Goal: Information Seeking & Learning: Check status

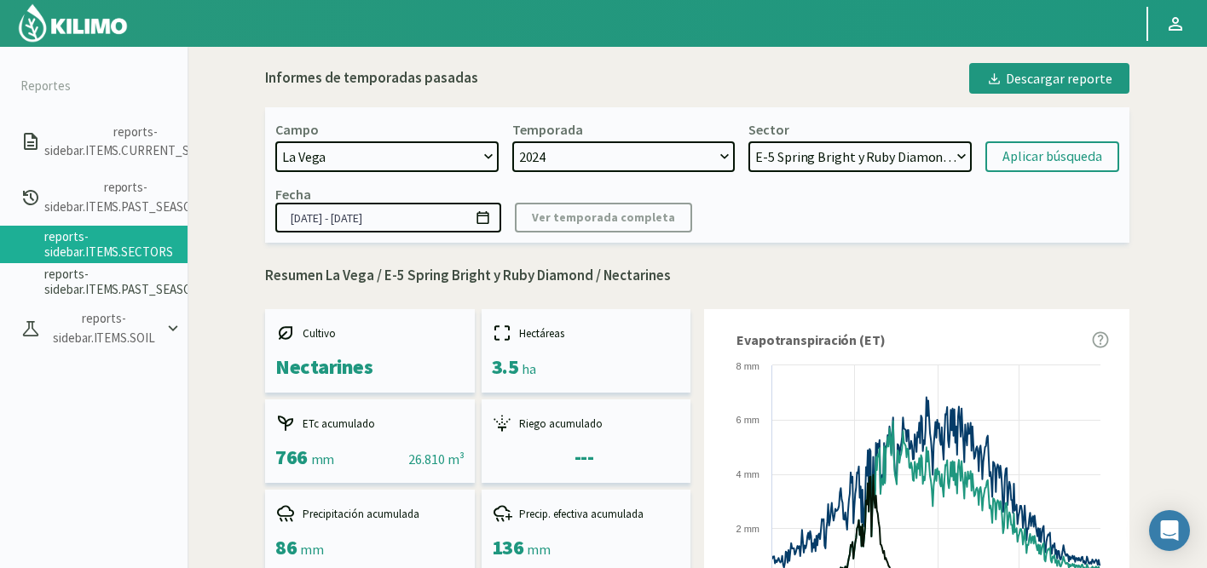
select select "1223: Object"
select select "37: Object"
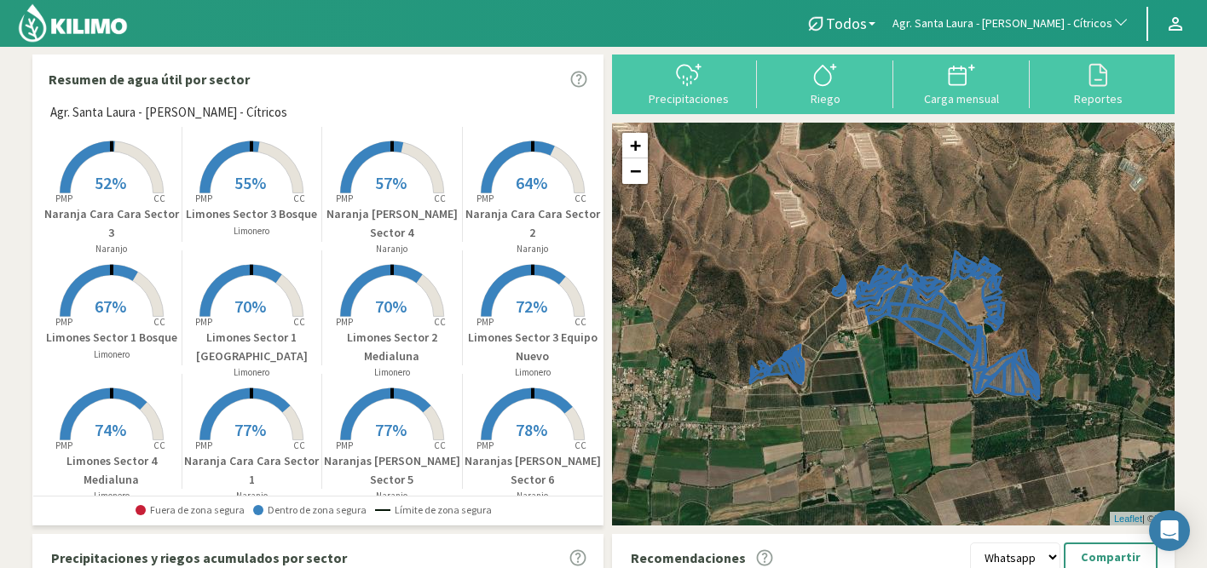
click at [1087, 23] on span "Agr. Santa Laura - [PERSON_NAME] - Cítricos" at bounding box center [1002, 23] width 220 height 17
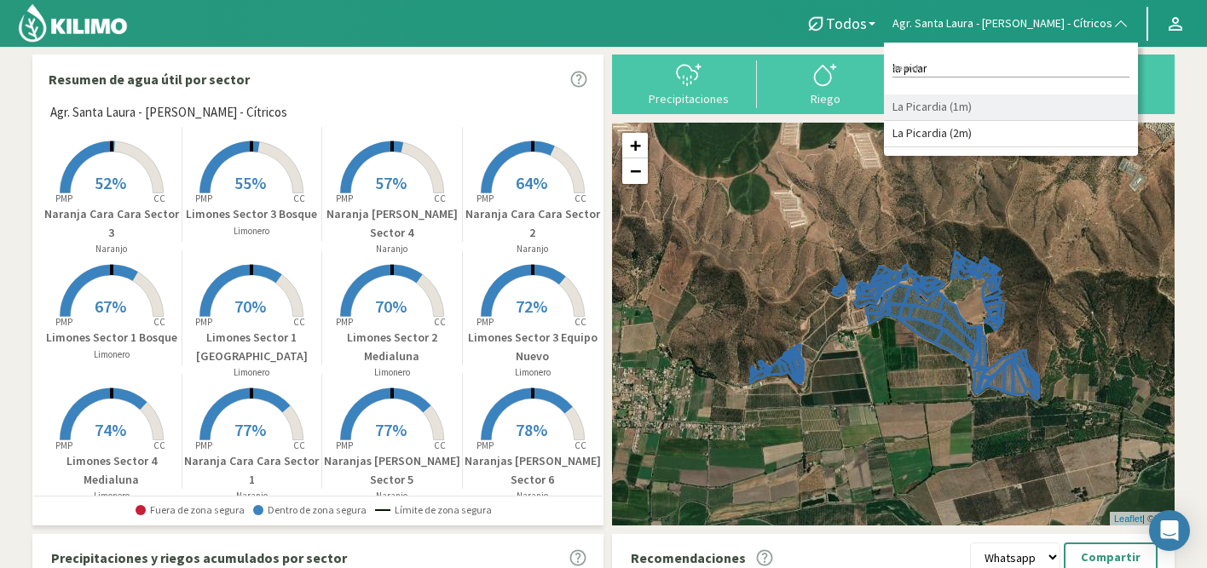
type input "la picar"
click at [992, 110] on li "La Picardia (1m)" at bounding box center [1011, 108] width 254 height 26
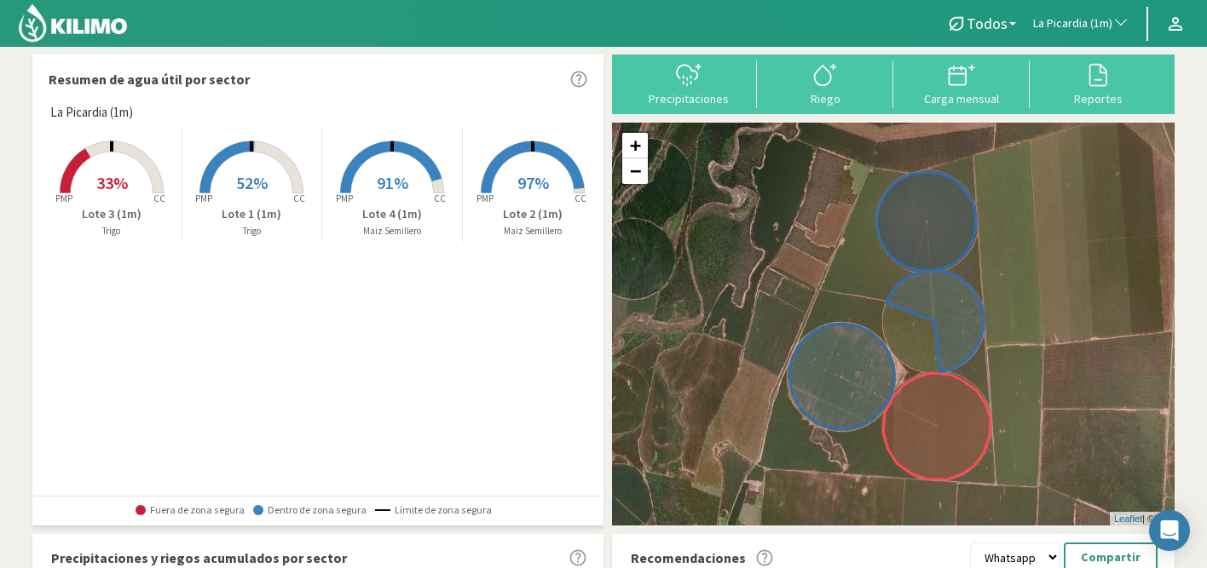
click at [258, 173] on span "52%" at bounding box center [252, 182] width 32 height 21
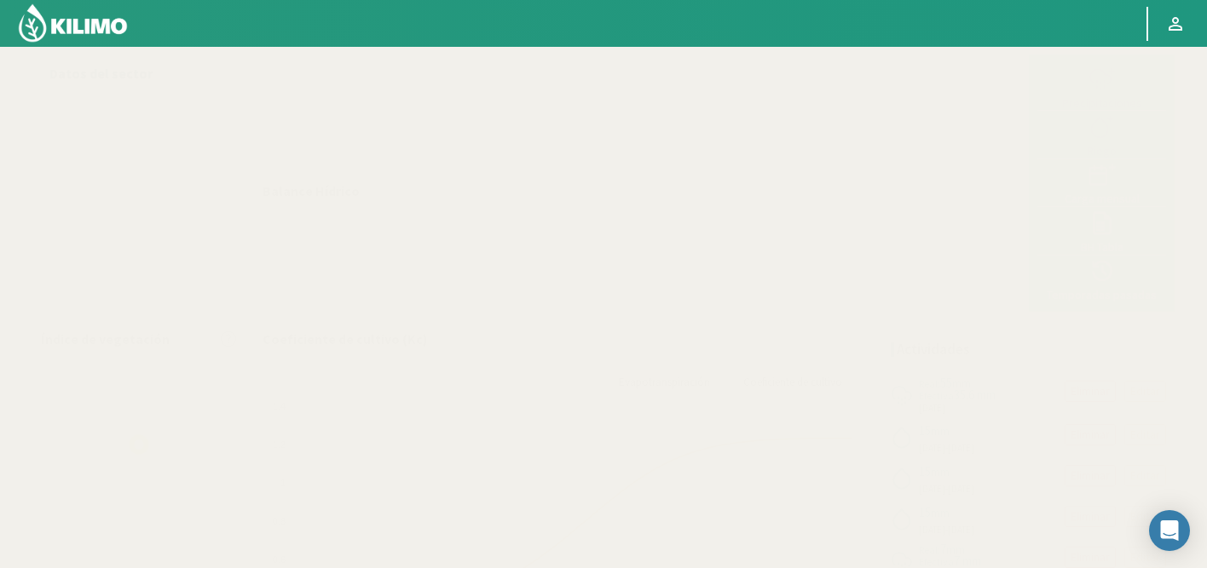
select select "178: Object"
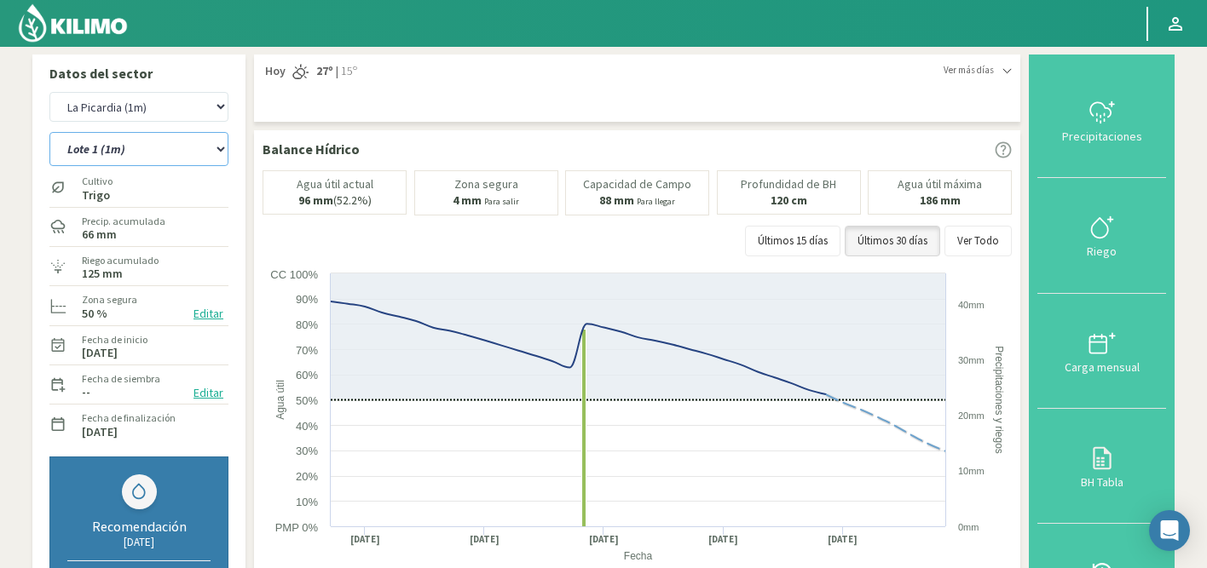
click at [135, 143] on select "Lote 1 (1m) Lote 2 (1m) Lote 3 (1m) Lote 4 (1m)" at bounding box center [138, 149] width 179 height 34
click at [49, 132] on select "Lote 1 (1m) Lote 2 (1m) Lote 3 (1m) Lote 4 (1m)" at bounding box center [138, 149] width 179 height 34
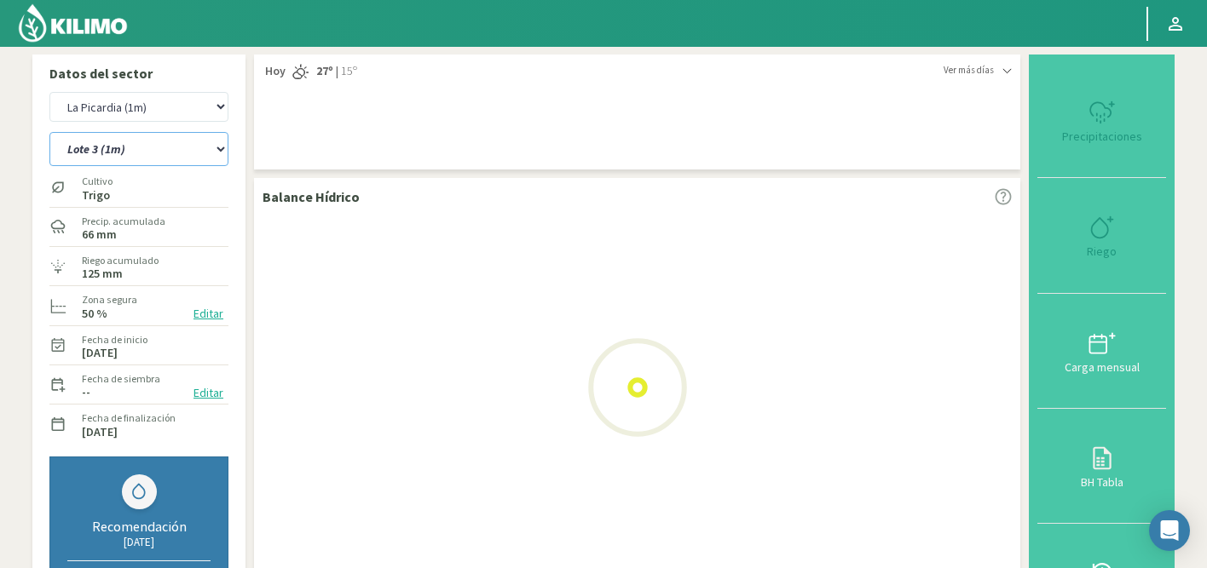
select select "0: Object"
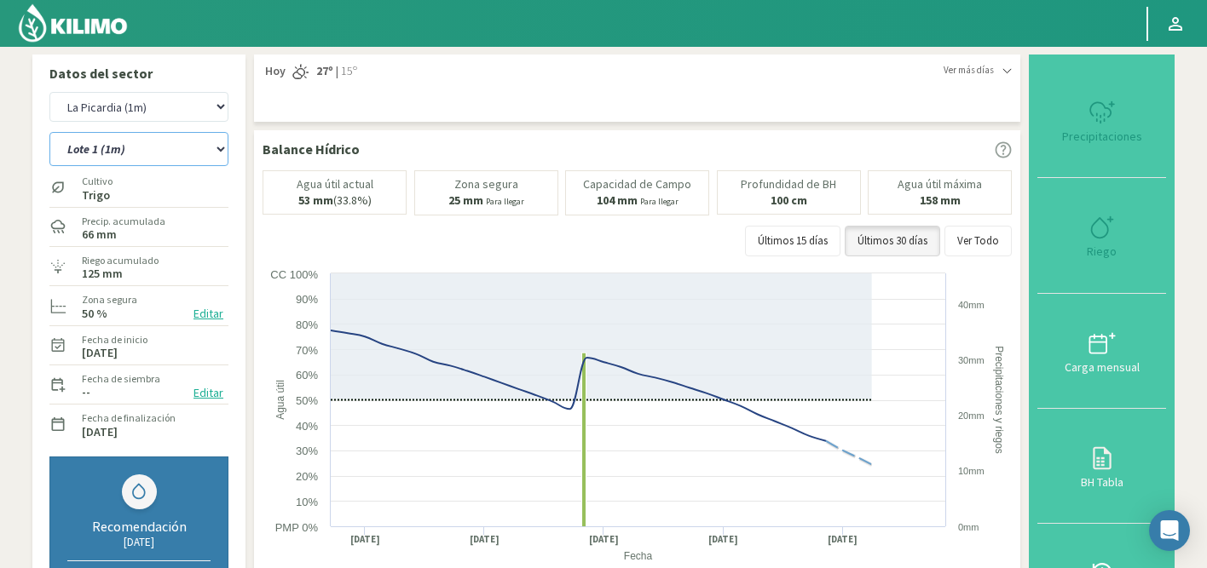
select select "459: Object"
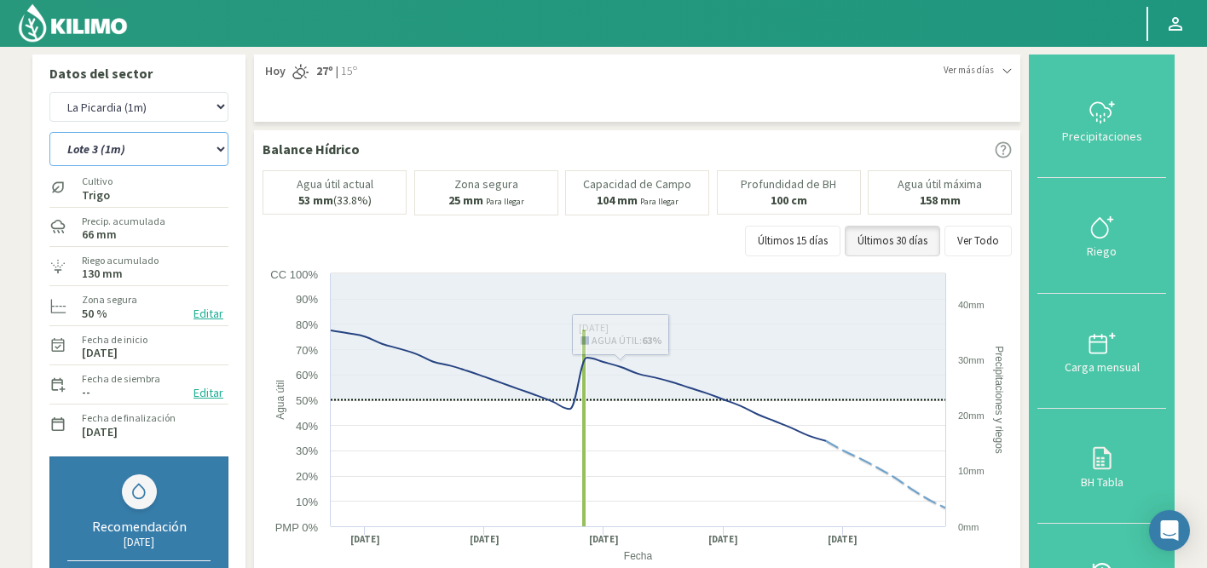
click at [160, 148] on select "Lote 1 (1m) Lote 2 (1m) Lote 3 (1m) Lote 4 (1m)" at bounding box center [138, 149] width 179 height 34
click at [49, 132] on select "Lote 1 (1m) Lote 2 (1m) Lote 3 (1m) Lote 4 (1m)" at bounding box center [138, 149] width 179 height 34
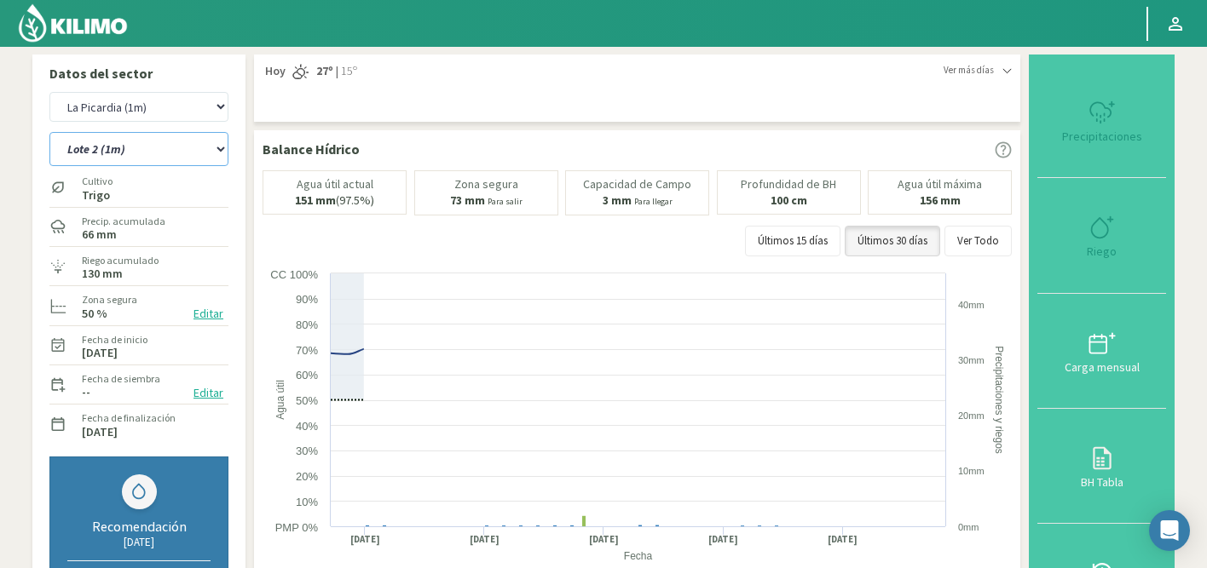
select select "6: Object"
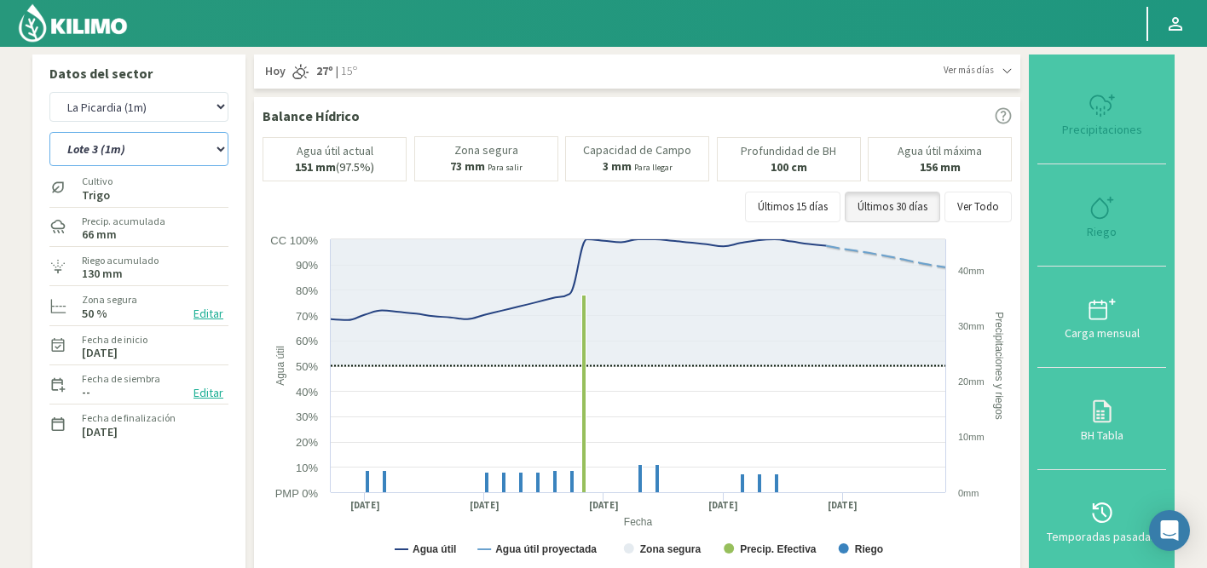
select select "740: Object"
select select "9: Object"
click at [96, 107] on select "Agr. Cardonal Agr. El Carmelo Agr. Huertos de Chocalan Agrícola Bakia Agrícola …" at bounding box center [138, 107] width 179 height 30
click at [49, 92] on select "Agr. Cardonal Agr. El Carmelo Agr. Huertos de Chocalan Agrícola Bakia Agrícola …" at bounding box center [138, 107] width 179 height 30
click at [166, 149] on select "Lote 1 (1m) Lote 2 (1m) Lote 3 (1m) Lote 4 (1m)" at bounding box center [138, 149] width 179 height 34
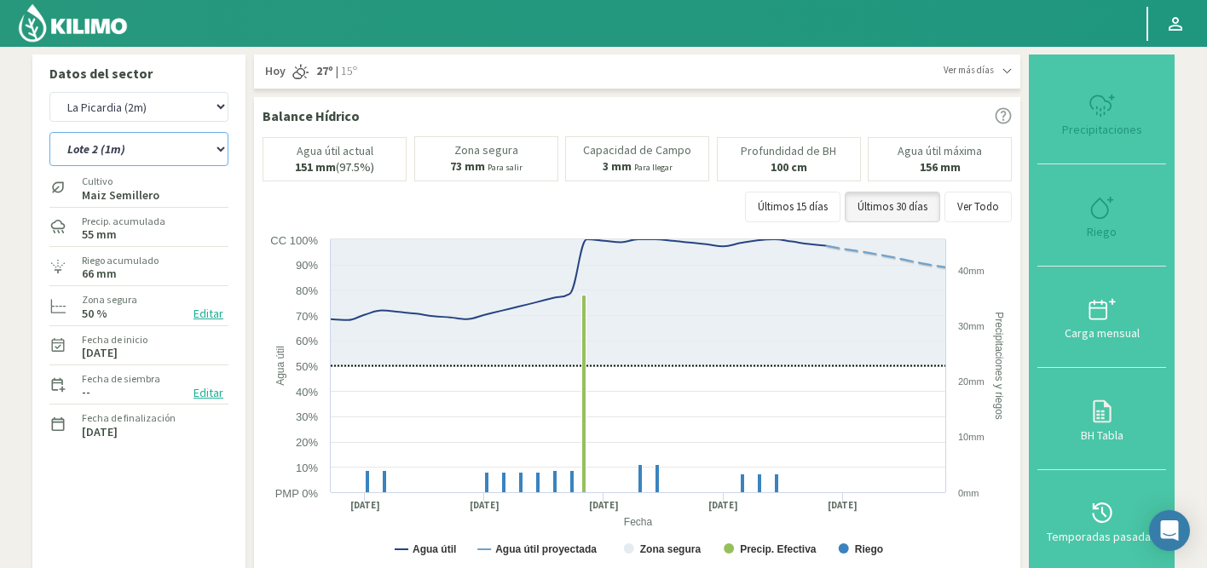
select select "1022: Object"
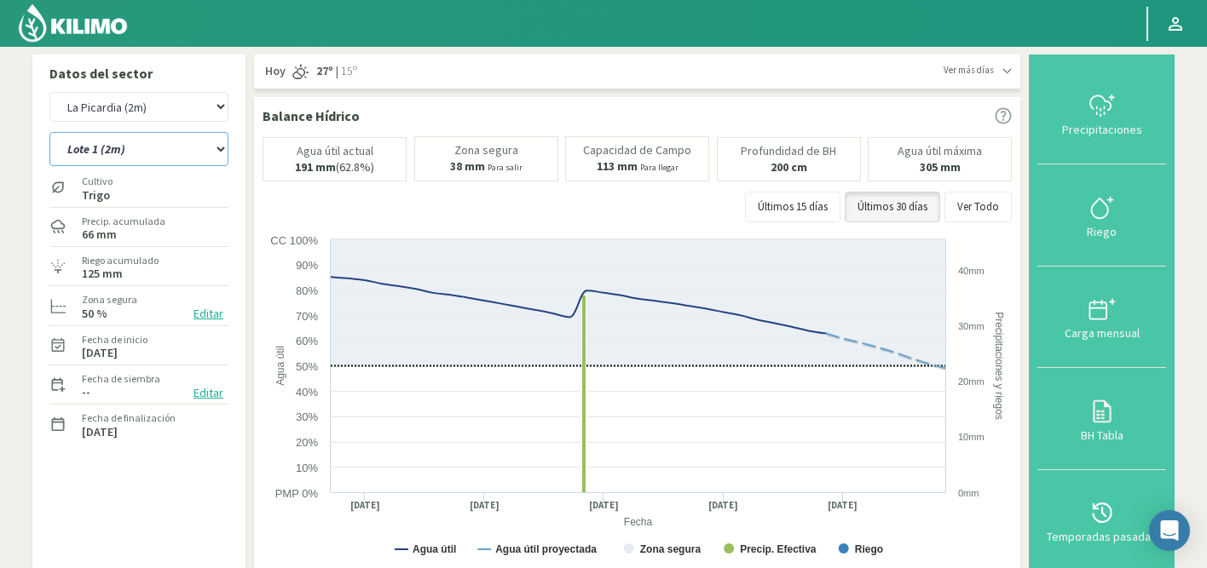
click at [49, 132] on select "Lote 1 (2m) Lote 2 (2m) Lote 3 (2m) Lote 4 (2m)" at bounding box center [138, 149] width 179 height 34
click at [160, 153] on select "Lote 1 (2m) Lote 2 (2m) Lote 3 (2m) Lote 4 (2m)" at bounding box center [138, 149] width 179 height 34
click at [49, 132] on select "Lote 1 (2m) Lote 2 (2m) Lote 3 (2m) Lote 4 (2m)" at bounding box center [138, 149] width 179 height 34
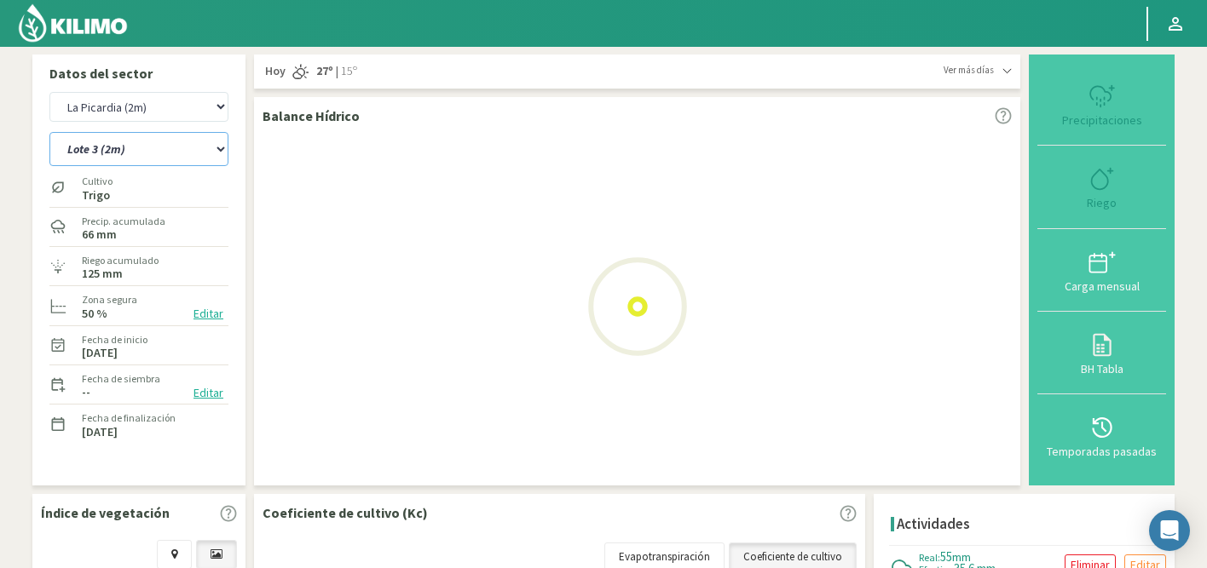
select select "12: Object"
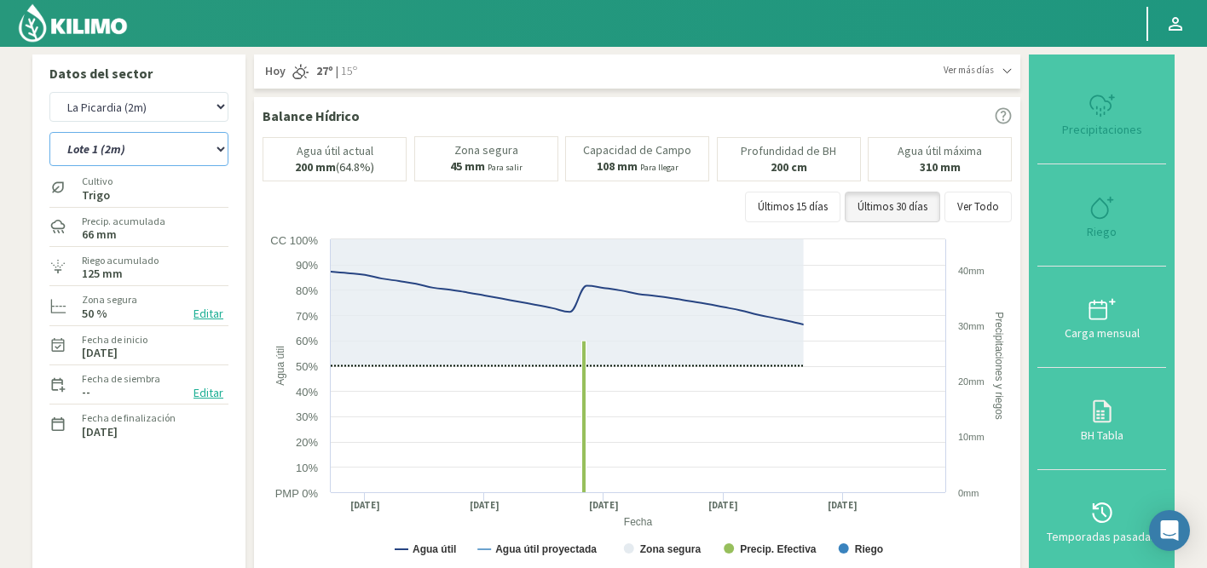
select select "1303: Object"
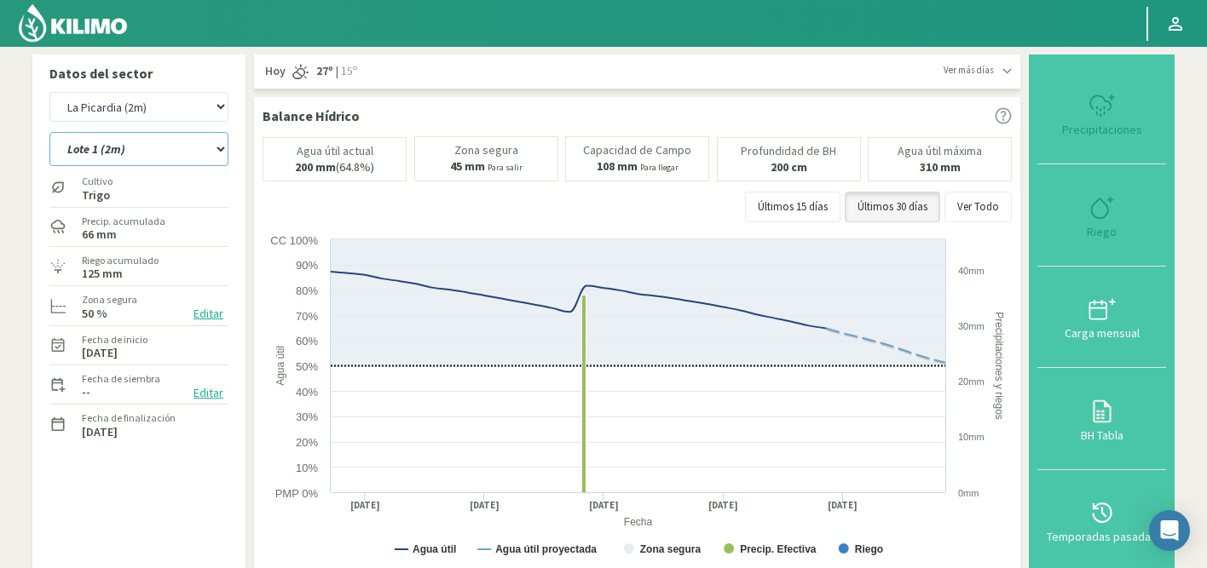
select select "18: Object"
